Goal: Information Seeking & Learning: Learn about a topic

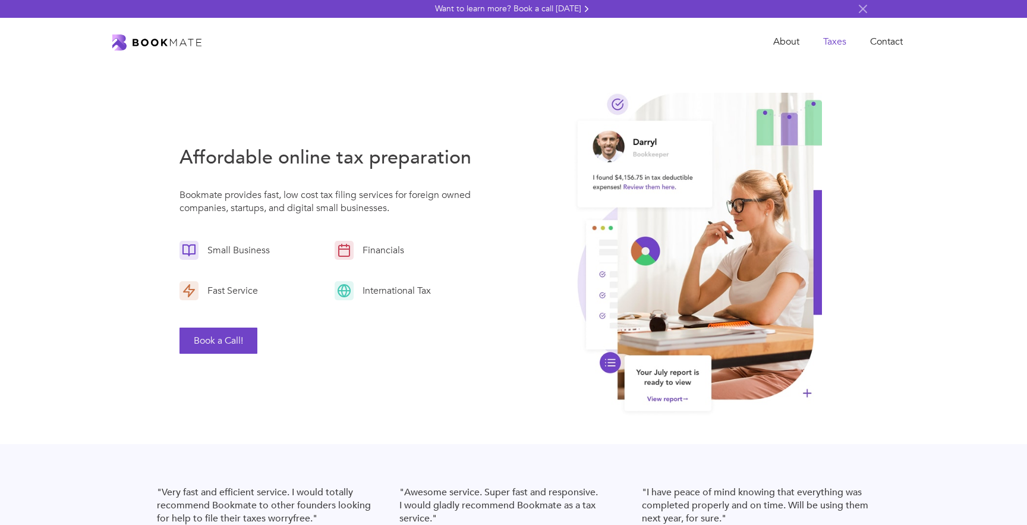
click at [830, 42] on link "Taxes" at bounding box center [835, 42] width 47 height 24
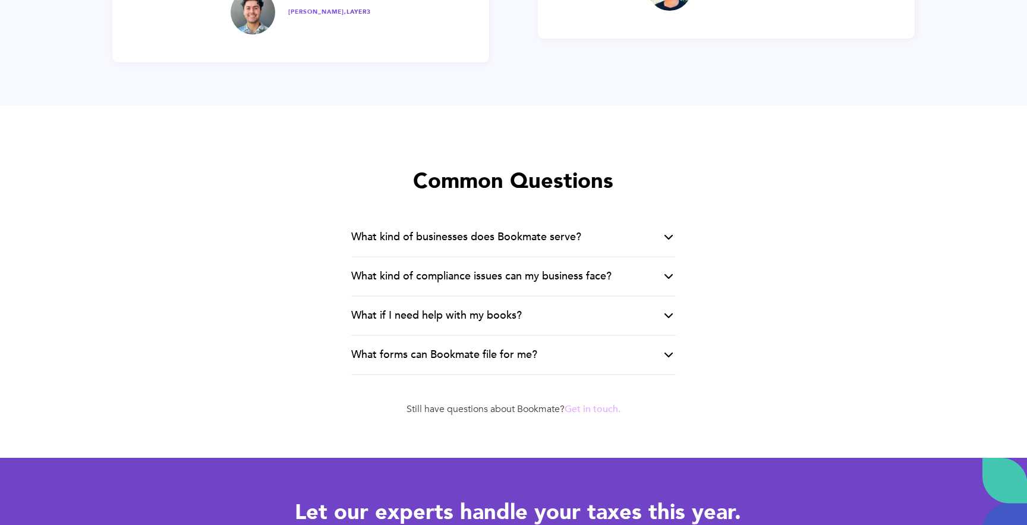
scroll to position [2288, 0]
click at [665, 276] on img at bounding box center [669, 276] width 14 height 14
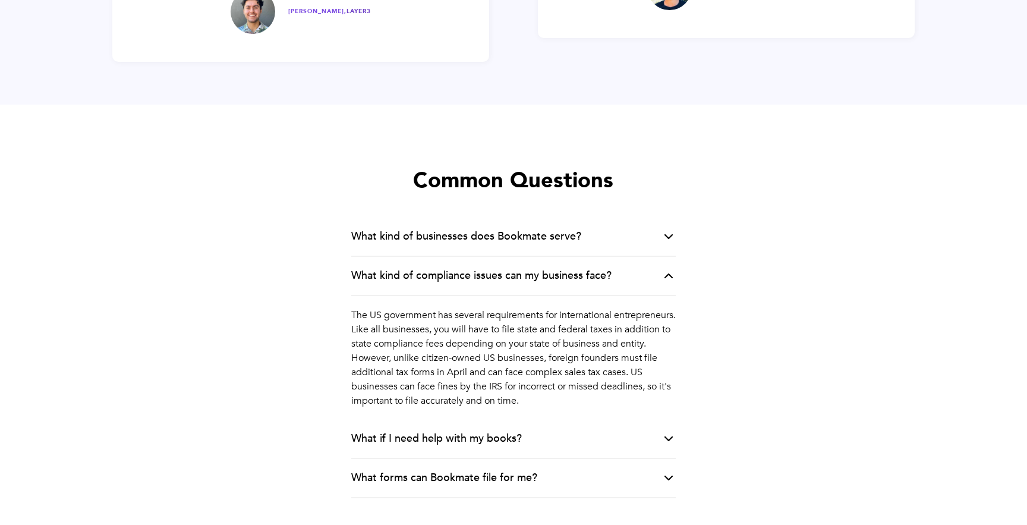
click at [664, 236] on img at bounding box center [669, 236] width 14 height 14
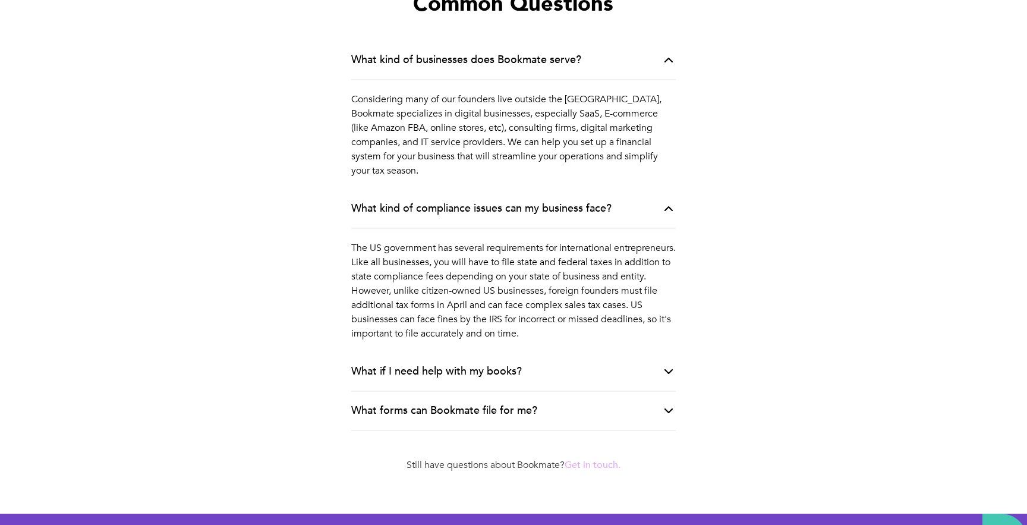
scroll to position [2466, 0]
